Goal: Task Accomplishment & Management: Use online tool/utility

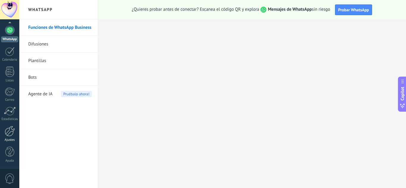
click at [7, 131] on div at bounding box center [10, 131] width 10 height 10
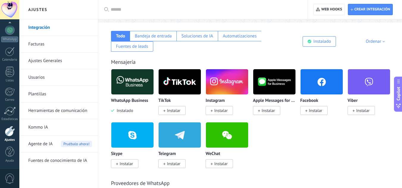
scroll to position [89, 0]
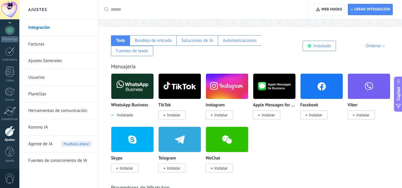
click at [377, 45] on div "Ordenar" at bounding box center [375, 46] width 21 height 6
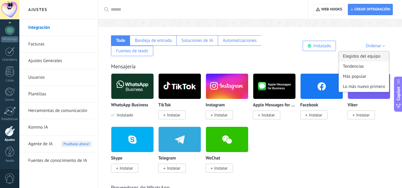
click at [366, 54] on div "Elegidos del equipo" at bounding box center [364, 56] width 50 height 10
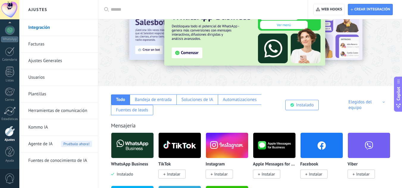
scroll to position [30, 0]
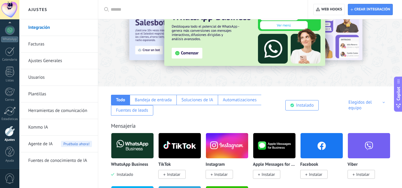
click at [359, 104] on div "Elegidos del equipo" at bounding box center [367, 105] width 38 height 11
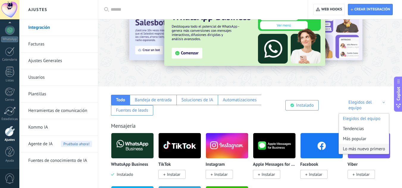
click at [350, 151] on div "Lo más nuevo primero" at bounding box center [364, 149] width 50 height 10
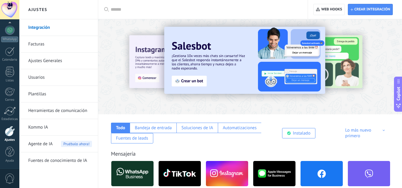
scroll to position [0, 0]
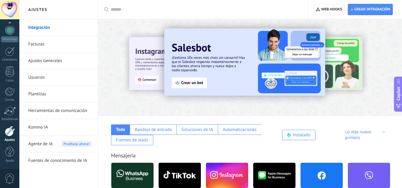
click at [355, 136] on div "Lo más nuevo primero" at bounding box center [366, 134] width 42 height 11
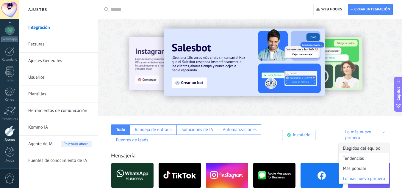
click at [349, 147] on div "Elegidos del equipo" at bounding box center [364, 148] width 50 height 10
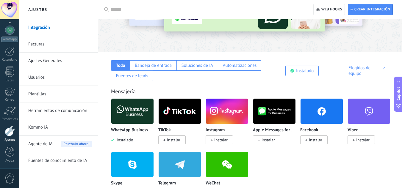
scroll to position [59, 0]
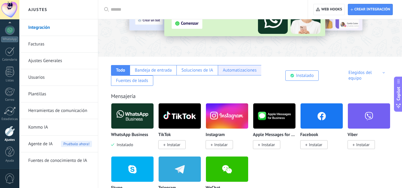
click at [248, 69] on div "Automatizaciones" at bounding box center [240, 70] width 34 height 6
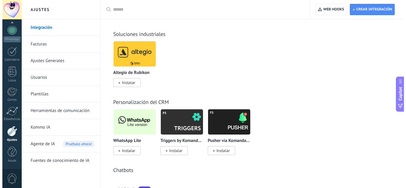
scroll to position [684, 0]
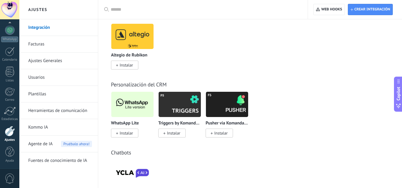
click at [125, 133] on span "Instalar" at bounding box center [125, 132] width 13 height 5
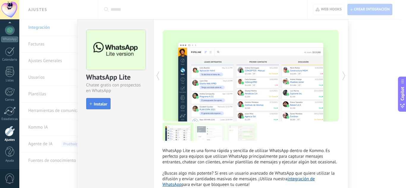
click at [104, 101] on button "Instalar" at bounding box center [98, 103] width 24 height 11
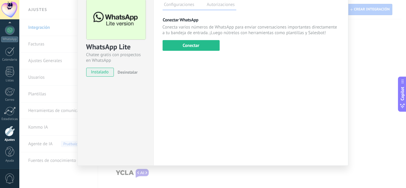
scroll to position [0, 0]
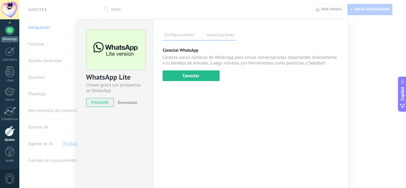
click at [9, 30] on div at bounding box center [10, 30] width 10 height 10
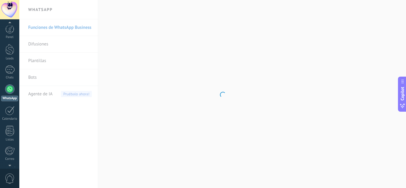
scroll to position [15, 0]
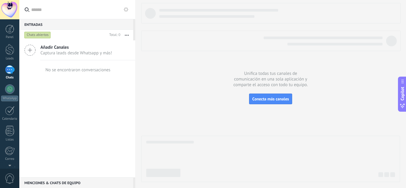
click at [127, 11] on use at bounding box center [126, 9] width 5 height 5
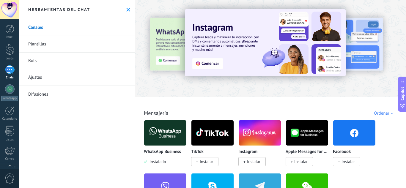
click at [35, 59] on link "Bots" at bounding box center [77, 61] width 116 height 17
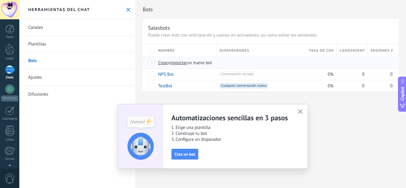
click at [182, 62] on span "importar" at bounding box center [179, 63] width 17 height 6
click at [0, 0] on input "importar un nuevo bot" at bounding box center [0, 0] width 0 height 0
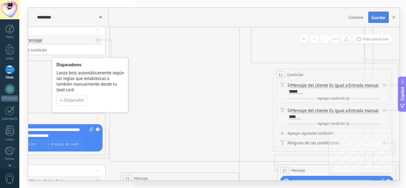
click at [381, 13] on button "Guardar" at bounding box center [378, 17] width 21 height 11
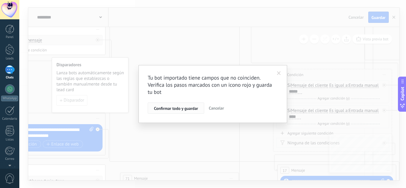
click at [177, 109] on span "Confirmar todo y guardar" at bounding box center [176, 108] width 44 height 4
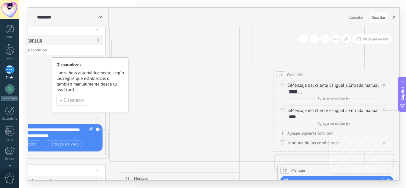
click at [393, 15] on button "button" at bounding box center [393, 17] width 9 height 11
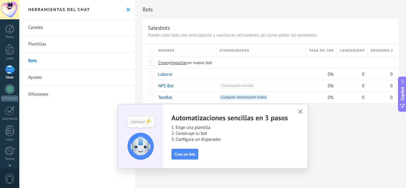
click at [300, 112] on use "button" at bounding box center [300, 111] width 4 height 4
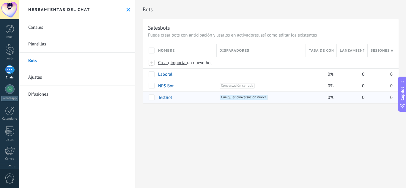
click at [247, 97] on span "Cualquier conversación nueva +0" at bounding box center [244, 97] width 48 height 5
click at [247, 98] on span "Cualquier conversación nueva +0" at bounding box center [244, 97] width 48 height 5
drag, startPoint x: 247, startPoint y: 98, endPoint x: 202, endPoint y: 103, distance: 45.5
click at [202, 103] on div "Bots Salesbots Puede crear bots con anticipación y usarlos en activadores, así …" at bounding box center [270, 58] width 271 height 116
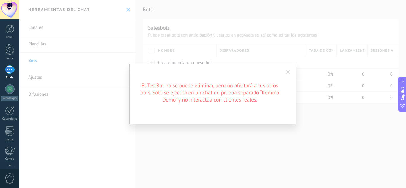
click at [288, 75] on span at bounding box center [288, 72] width 10 height 10
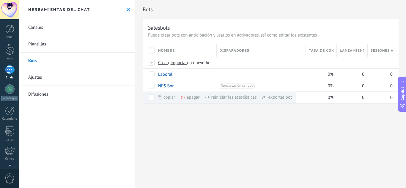
click at [242, 115] on div "Bots Salesbots Puede crear bots con anticipación y usarlos en activadores, así …" at bounding box center [270, 58] width 271 height 116
click at [242, 117] on div "Bots Salesbots Puede crear bots con anticipación y usarlos en activadores, así …" at bounding box center [270, 94] width 271 height 188
click at [246, 119] on div "Bots Salesbots Puede crear bots con anticipación y usarlos en activadores, así …" at bounding box center [270, 94] width 271 height 188
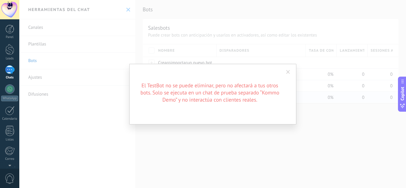
click at [291, 72] on span at bounding box center [288, 72] width 10 height 10
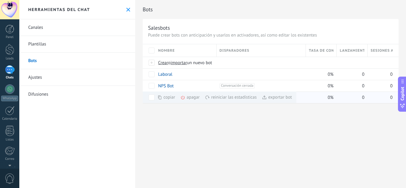
click at [317, 121] on div "Bots Salesbots Puede crear bots con anticipación y usarlos en activadores, así …" at bounding box center [270, 94] width 271 height 188
click at [257, 97] on span "Cualquier conversación nueva +0" at bounding box center [244, 97] width 48 height 5
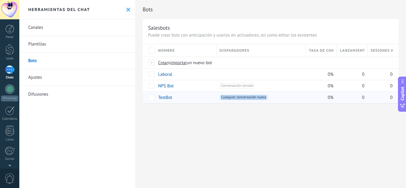
click at [282, 98] on div "+1 Cualquier conversación nueva +0" at bounding box center [261, 97] width 83 height 5
drag, startPoint x: 282, startPoint y: 98, endPoint x: 267, endPoint y: 121, distance: 27.3
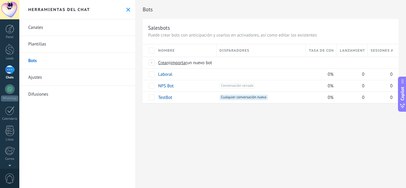
click at [267, 121] on div "Bots Salesbots Puede crear bots con anticipación y usarlos en activadores, así …" at bounding box center [270, 94] width 271 height 188
click at [269, 96] on div "+1 Cualquier conversación nueva +0" at bounding box center [261, 97] width 83 height 5
click at [268, 98] on div "+1 Cualquier conversación nueva +0" at bounding box center [261, 97] width 83 height 5
click at [270, 97] on div "+1 Cualquier conversación nueva +0" at bounding box center [261, 97] width 83 height 5
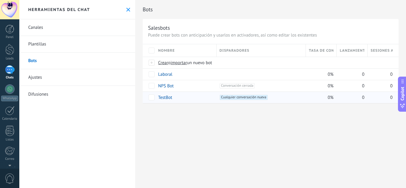
click at [270, 97] on div "+1 Cualquier conversación nueva +0" at bounding box center [261, 97] width 83 height 5
click at [270, 89] on div "+1 Conversación cerrada +0" at bounding box center [260, 85] width 86 height 11
click at [246, 86] on span "Conversación cerrada +0" at bounding box center [237, 85] width 35 height 5
click at [248, 85] on span "Conversación cerrada +0" at bounding box center [237, 85] width 35 height 5
click at [227, 75] on span at bounding box center [227, 74] width 6 height 6
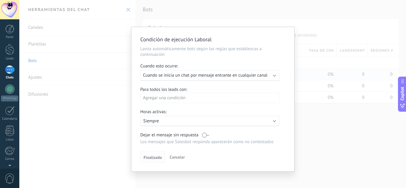
click at [153, 155] on span "Finalizado" at bounding box center [153, 157] width 18 height 4
click at [154, 157] on span "Finalizado" at bounding box center [153, 157] width 18 height 4
click at [150, 158] on span "Finalizado" at bounding box center [153, 157] width 18 height 4
click at [175, 154] on button "Cancelar" at bounding box center [177, 157] width 20 height 9
